Goal: Find contact information: Find contact information

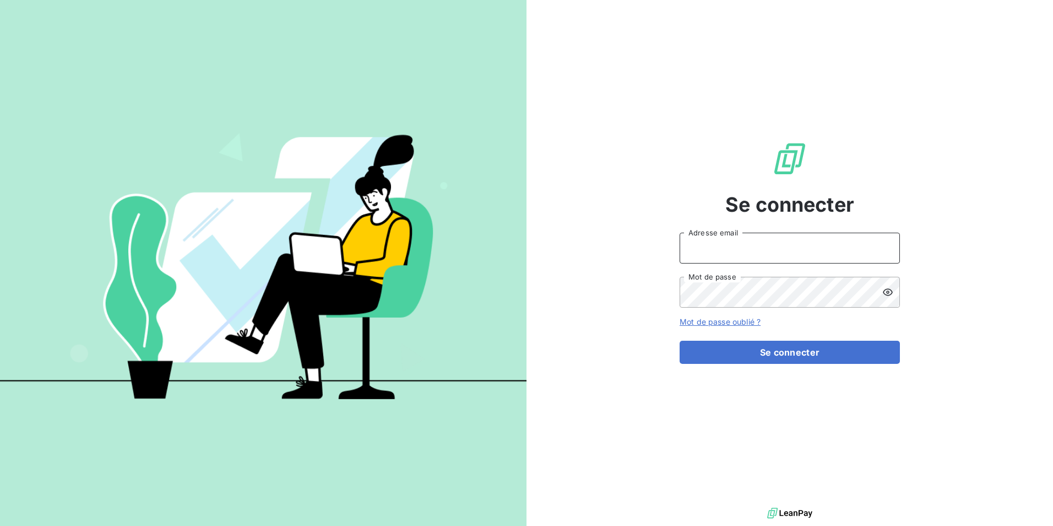
type input "[PERSON_NAME][EMAIL_ADDRESS][DOMAIN_NAME]"
click at [806, 339] on form "[PERSON_NAME][EMAIL_ADDRESS][DOMAIN_NAME] Adresse email Mot de passe Mot de pas…" at bounding box center [790, 298] width 220 height 131
click at [798, 376] on div "Se connecter [PERSON_NAME][EMAIL_ADDRESS][DOMAIN_NAME] Adresse email Mot de pas…" at bounding box center [790, 252] width 220 height 505
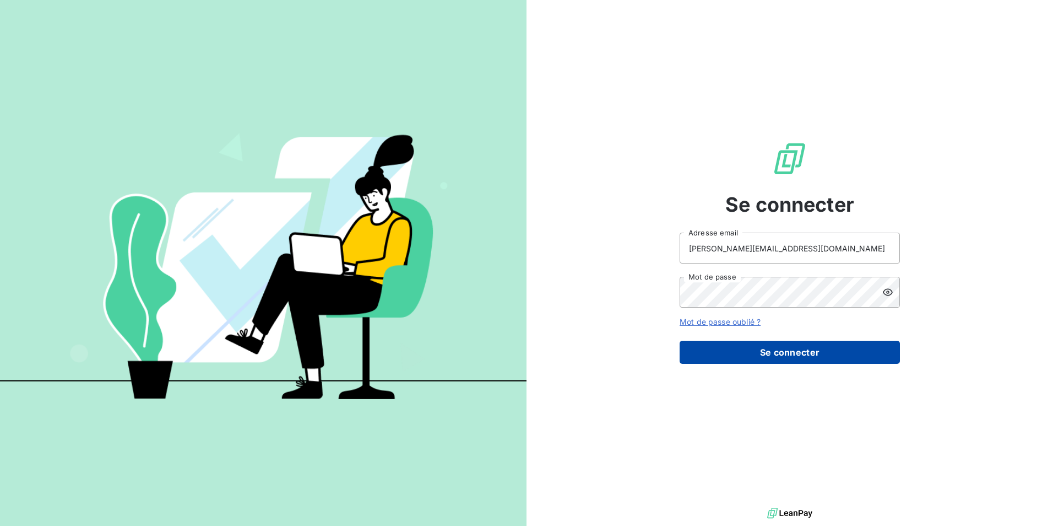
click at [795, 355] on button "Se connecter" at bounding box center [790, 352] width 220 height 23
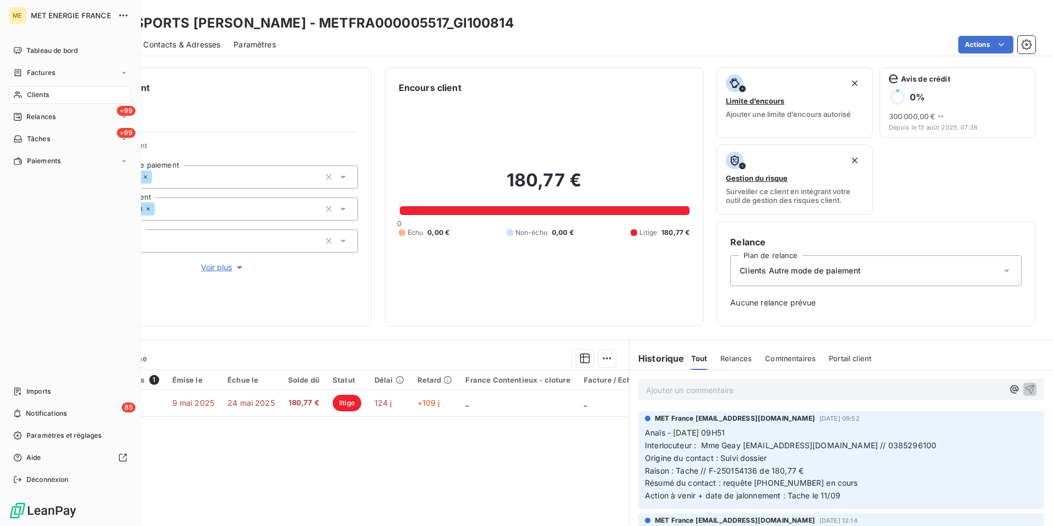
click at [24, 88] on div "Clients" at bounding box center [70, 95] width 123 height 18
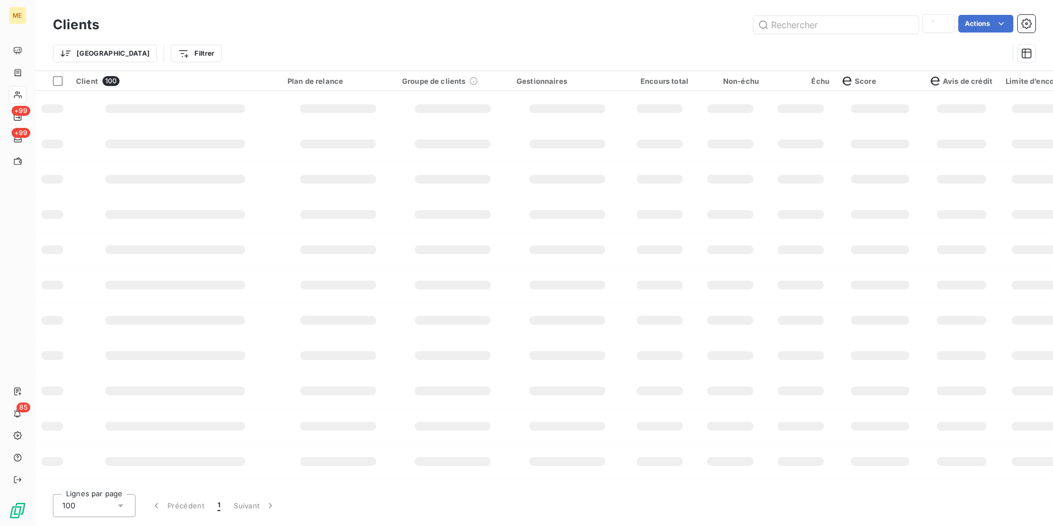
type input "GI100814"
click at [800, 22] on input "text" at bounding box center [836, 25] width 165 height 18
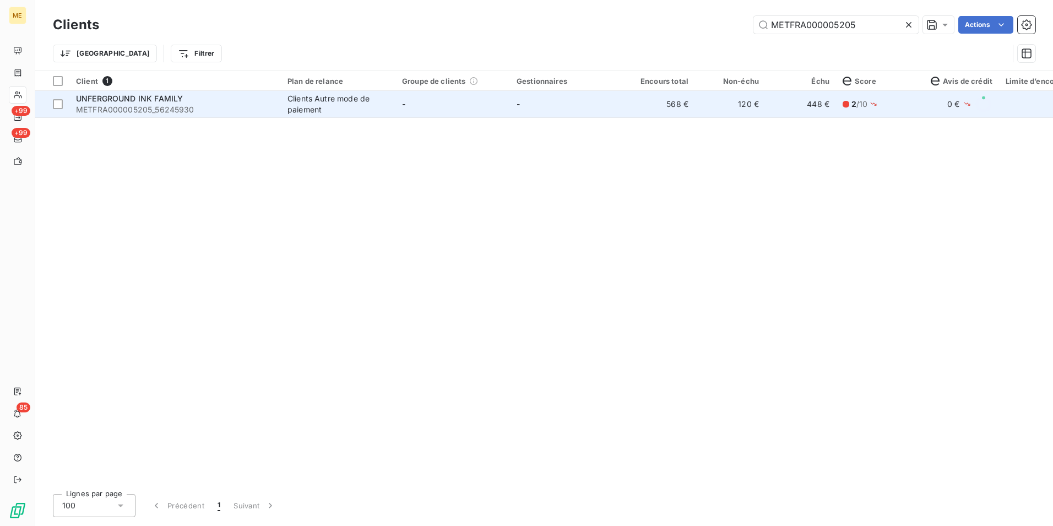
type input "METFRA000005205"
click at [598, 112] on td "-" at bounding box center [567, 104] width 115 height 26
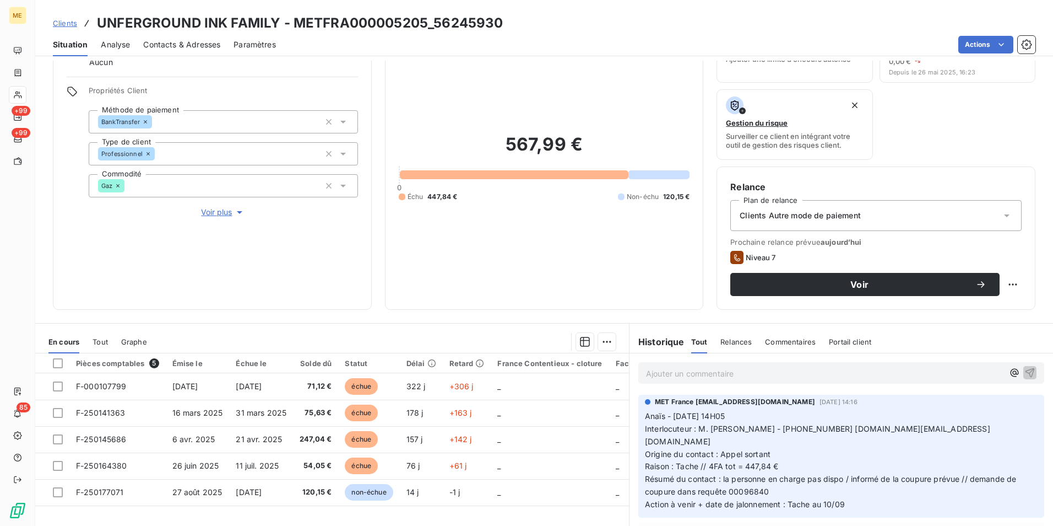
scroll to position [128, 0]
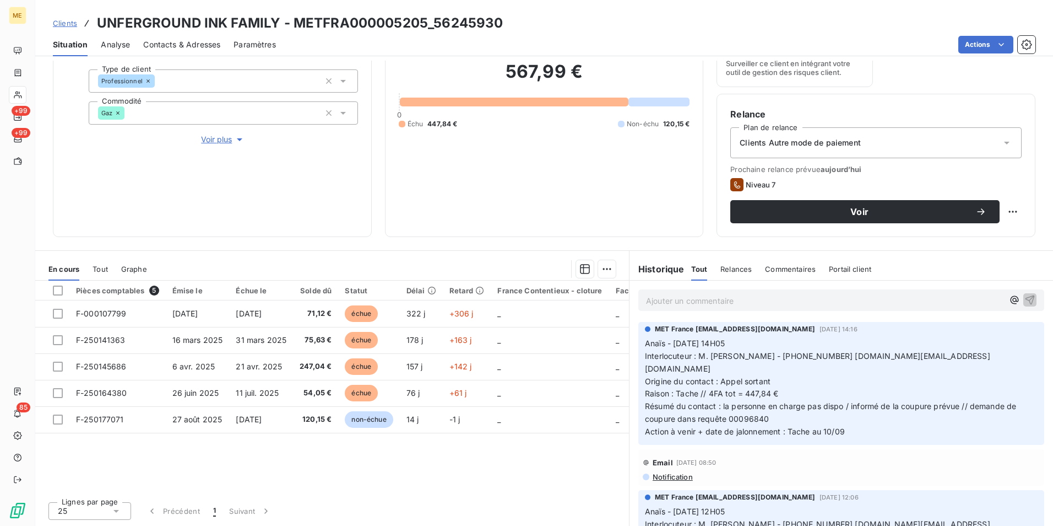
click at [796, 355] on span "Interlocuteur : M. [PERSON_NAME] - [PHONE_NUMBER] [DOMAIN_NAME][EMAIL_ADDRESS][…" at bounding box center [817, 362] width 345 height 22
copy span "0388223489"
